Goal: Check status

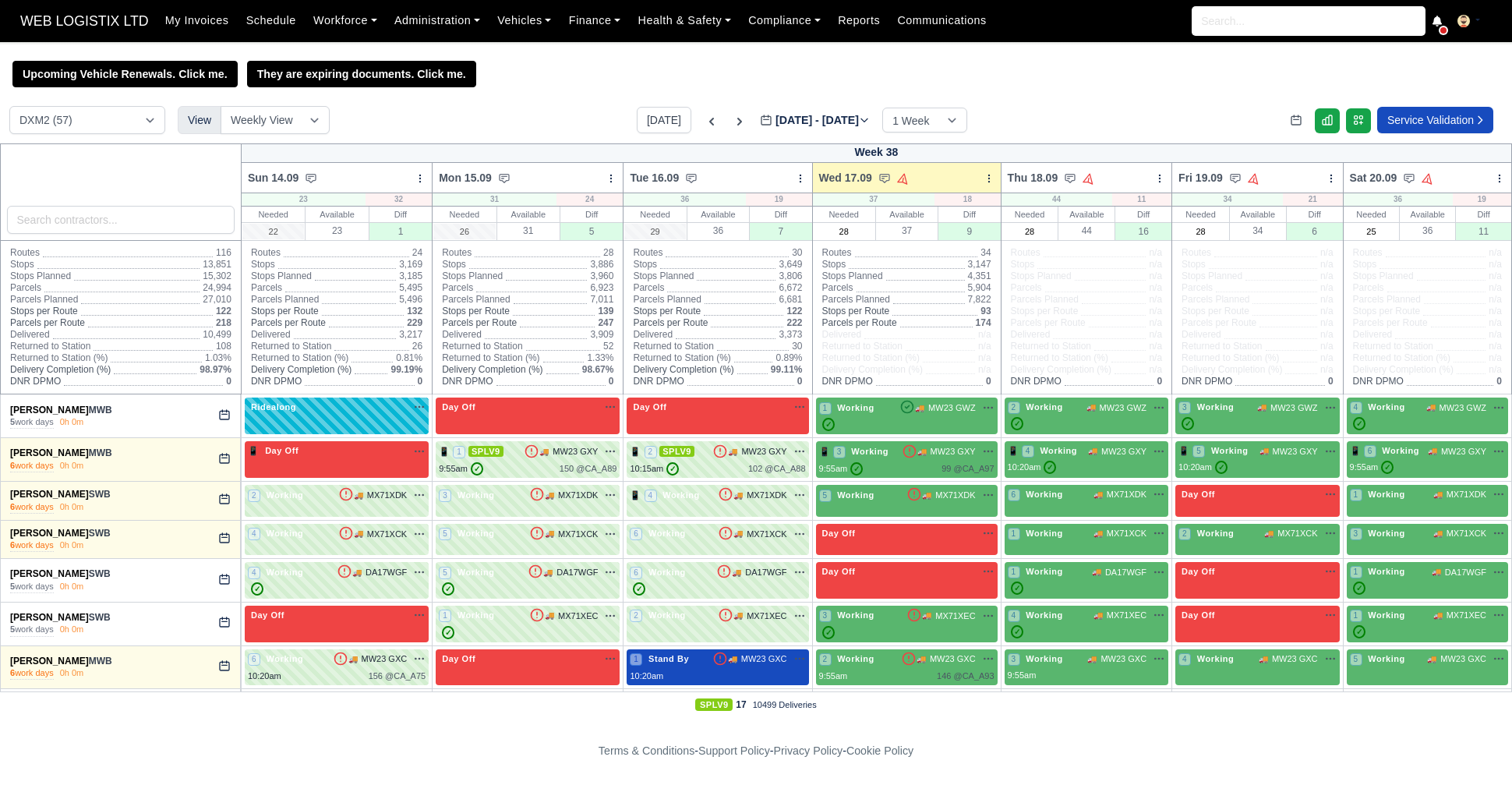
select select "1"
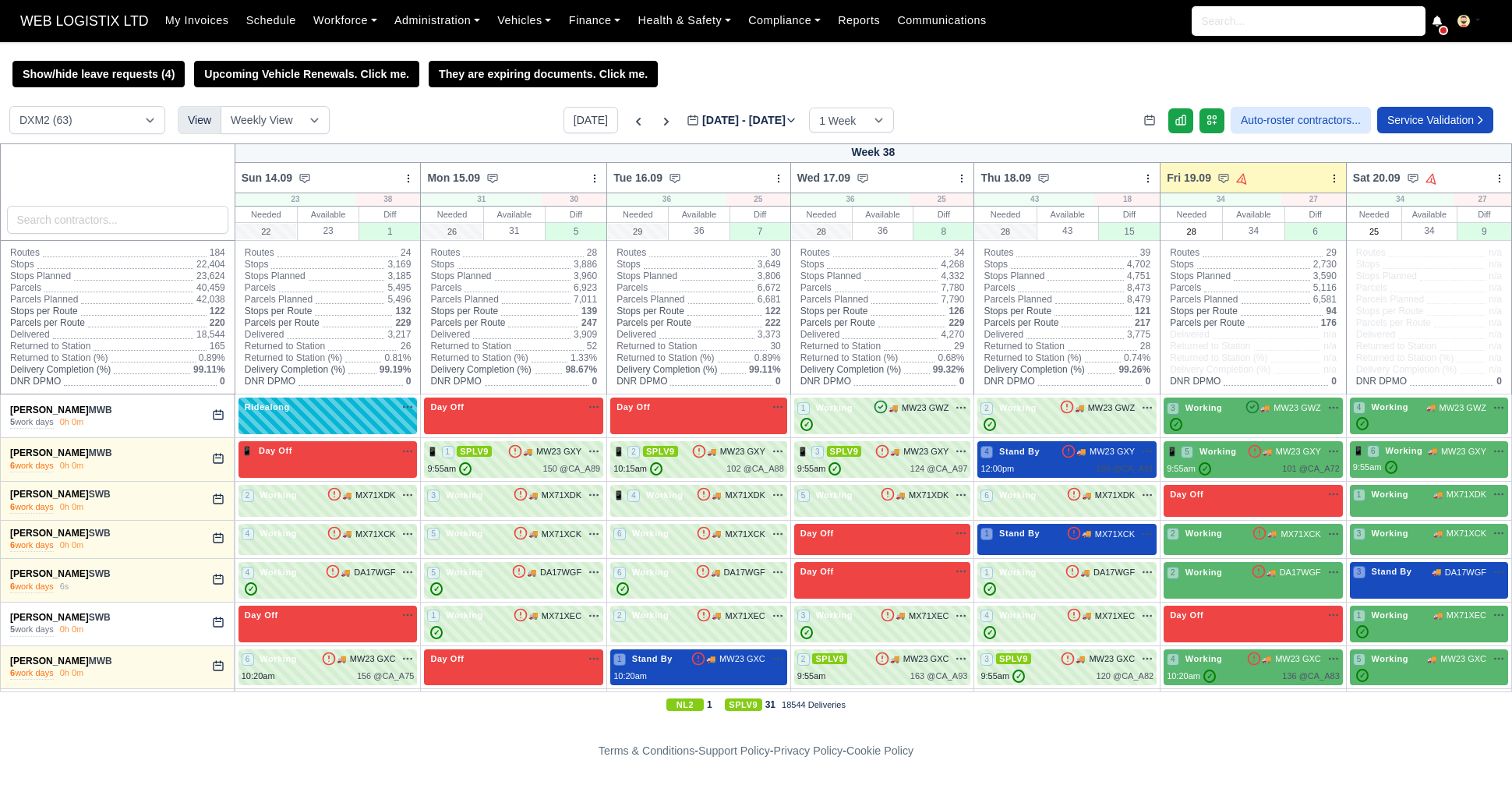
select select "1"
click at [658, 120] on icon at bounding box center [666, 121] width 16 height 16
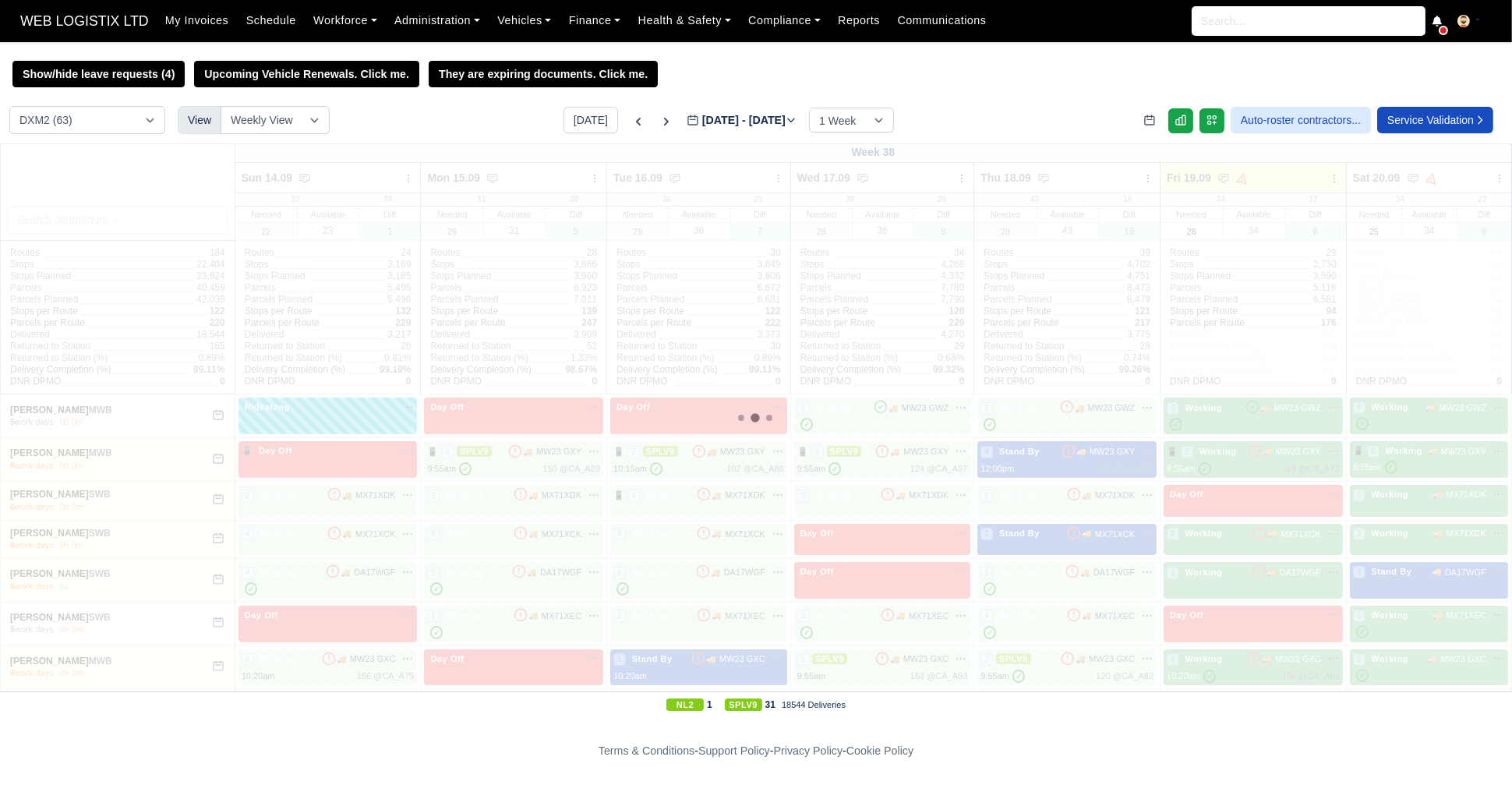
type input "2025-09-24"
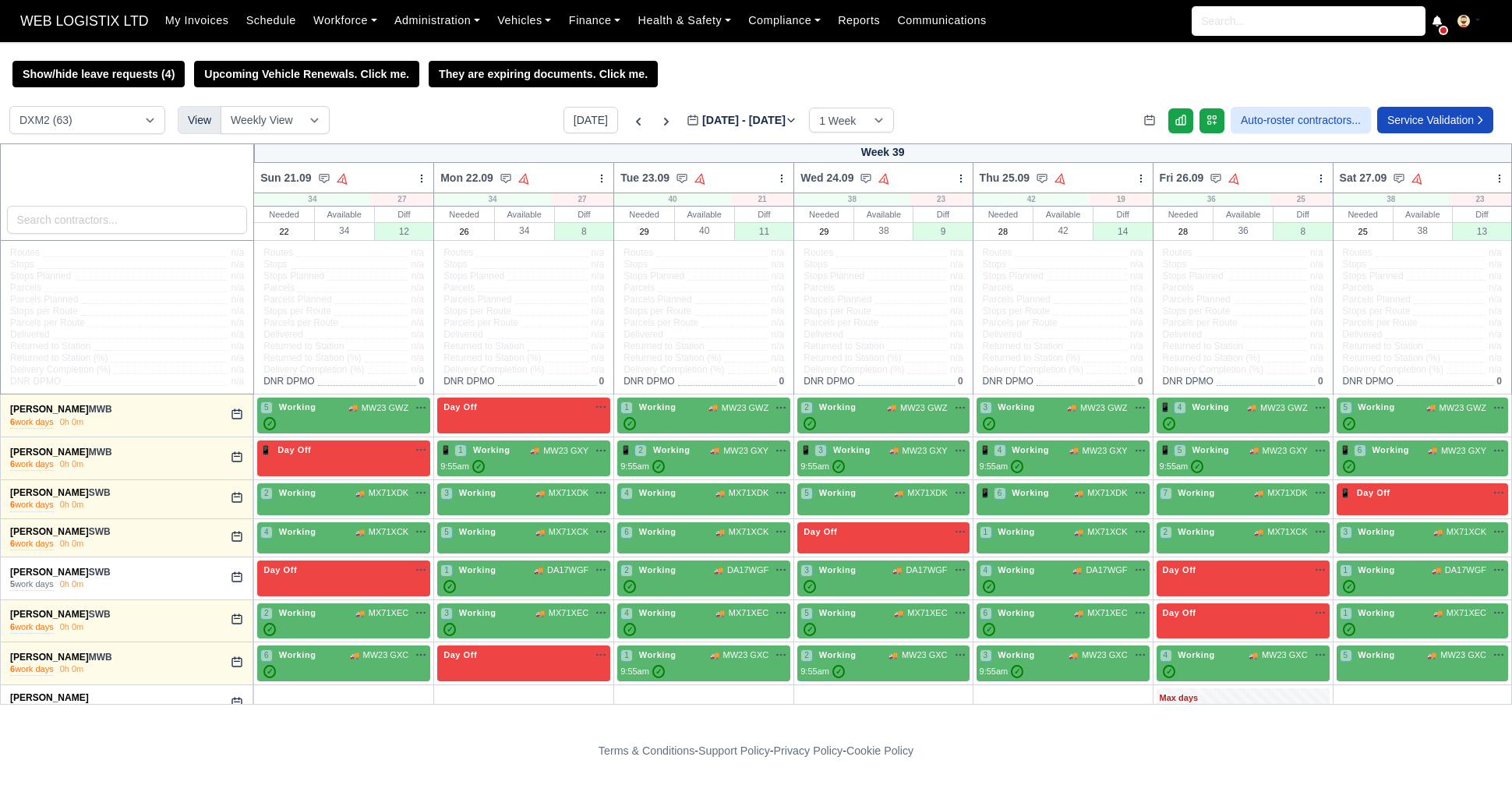
select select "1"
